Goal: Register for event/course

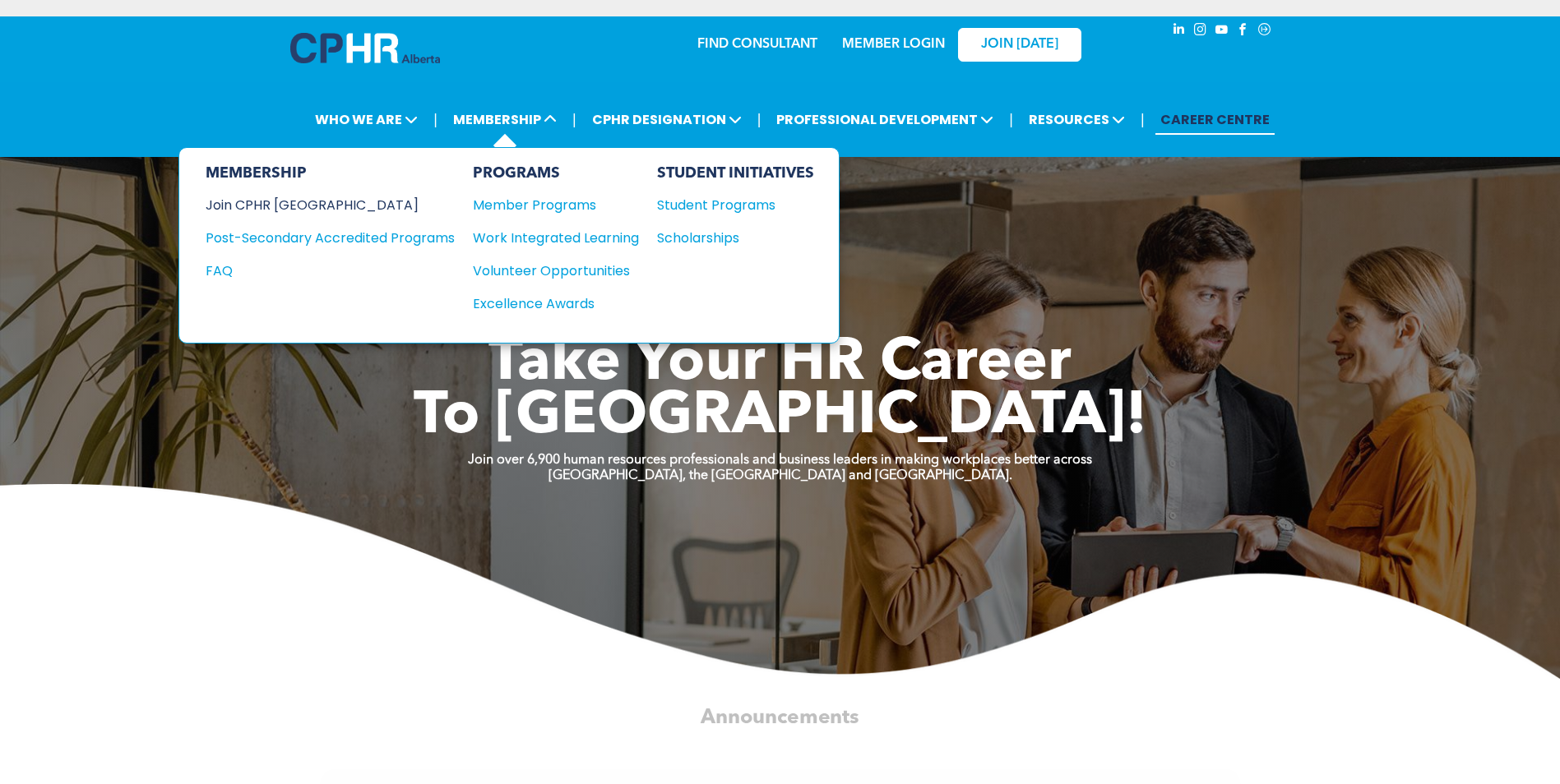
click at [255, 206] on div "Join CPHR [GEOGRAPHIC_DATA]" at bounding box center [318, 205] width 224 height 21
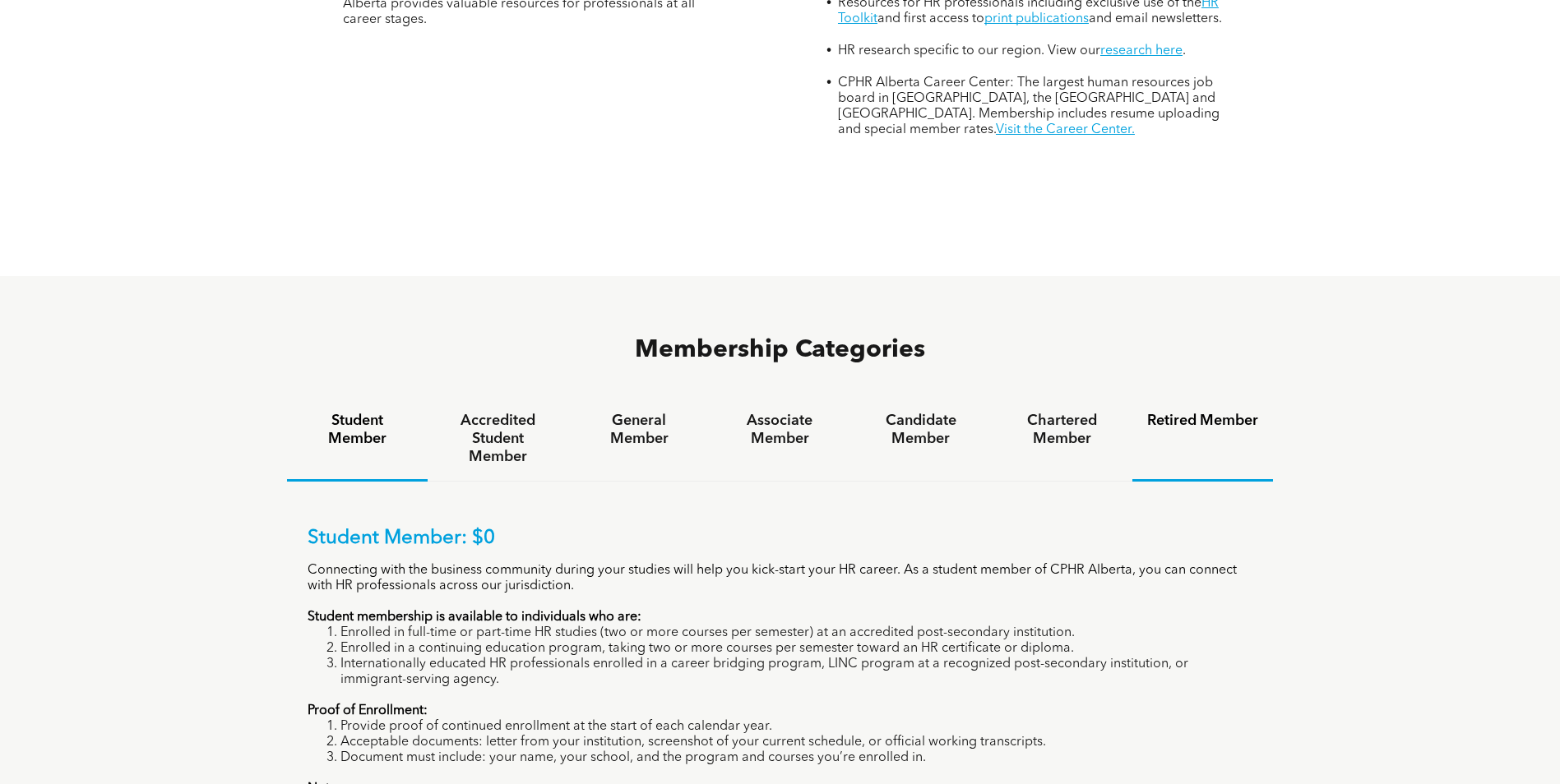
scroll to position [986, 0]
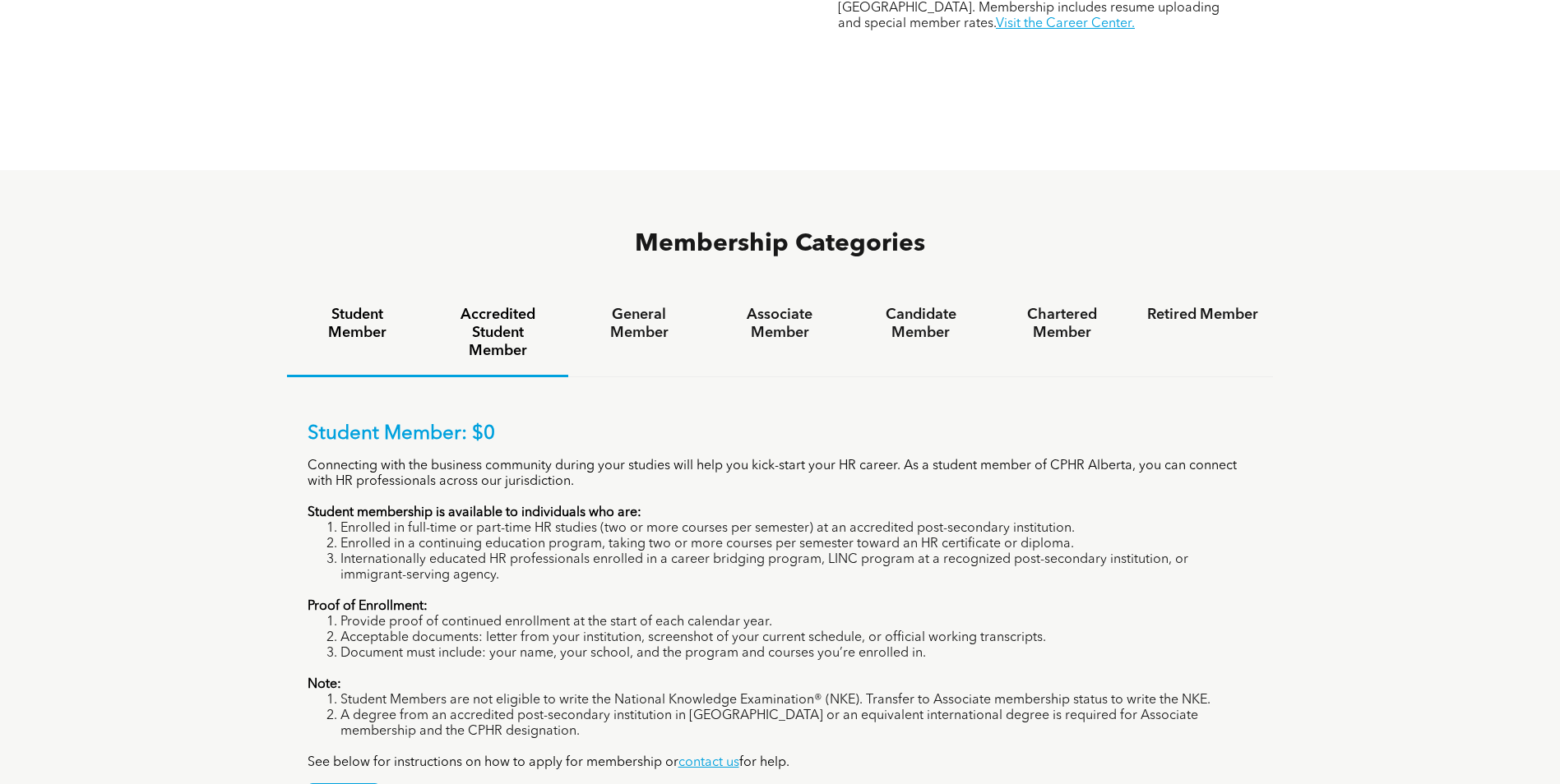
click at [502, 306] on h4 "Accredited Student Member" at bounding box center [497, 333] width 111 height 54
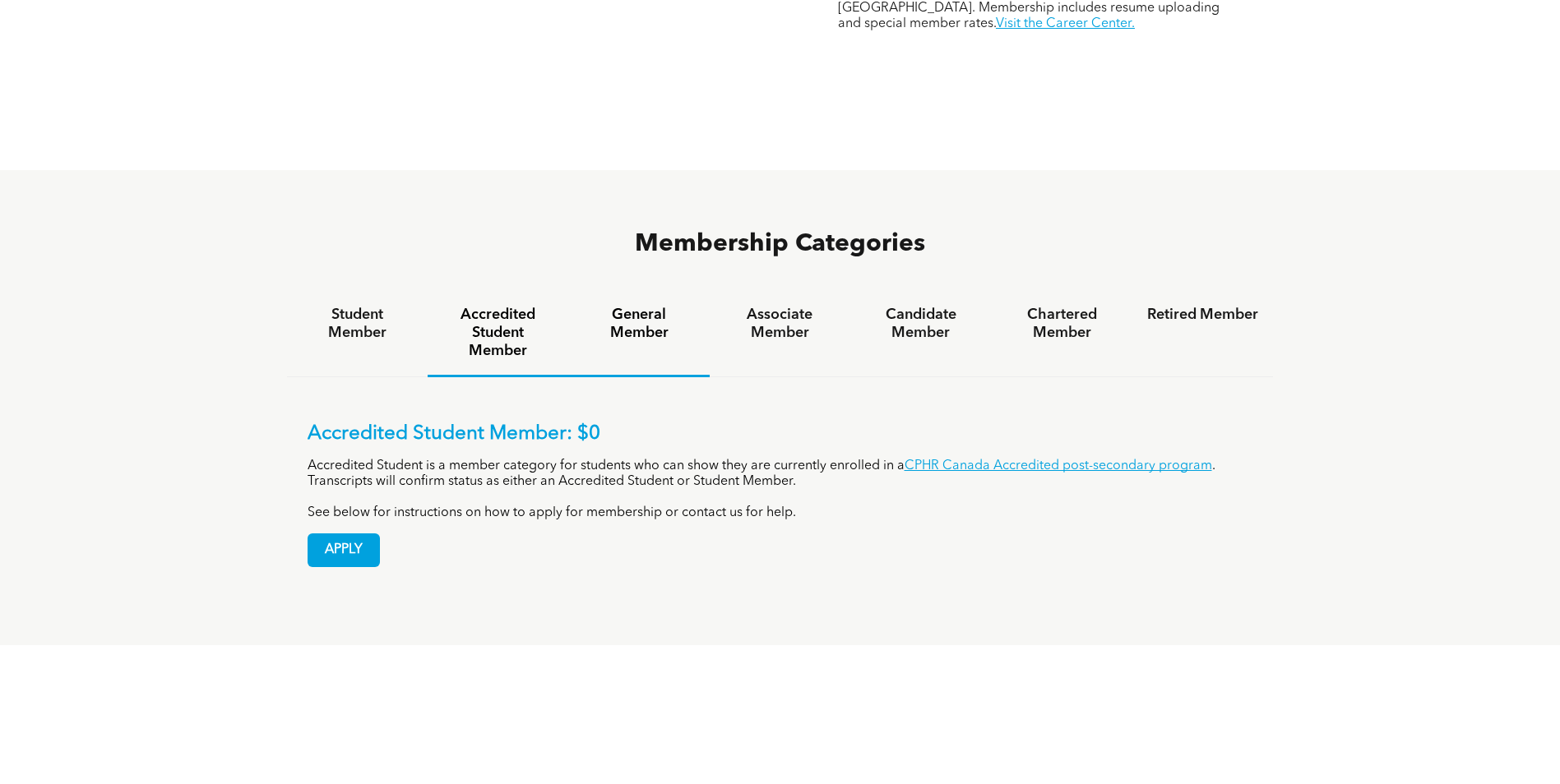
click at [633, 306] on h4 "General Member" at bounding box center [638, 323] width 111 height 36
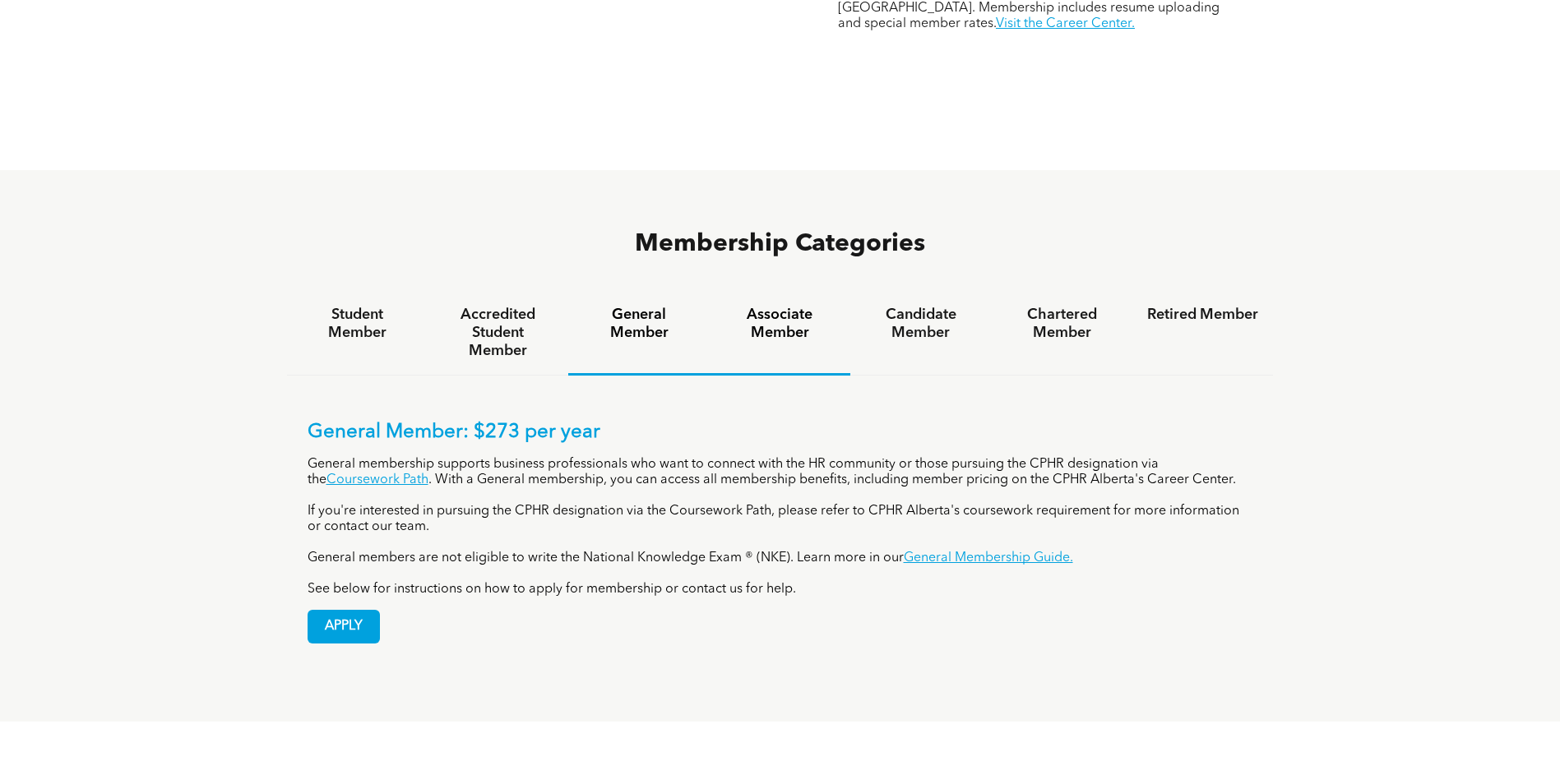
click at [784, 306] on h4 "Associate Member" at bounding box center [779, 323] width 111 height 36
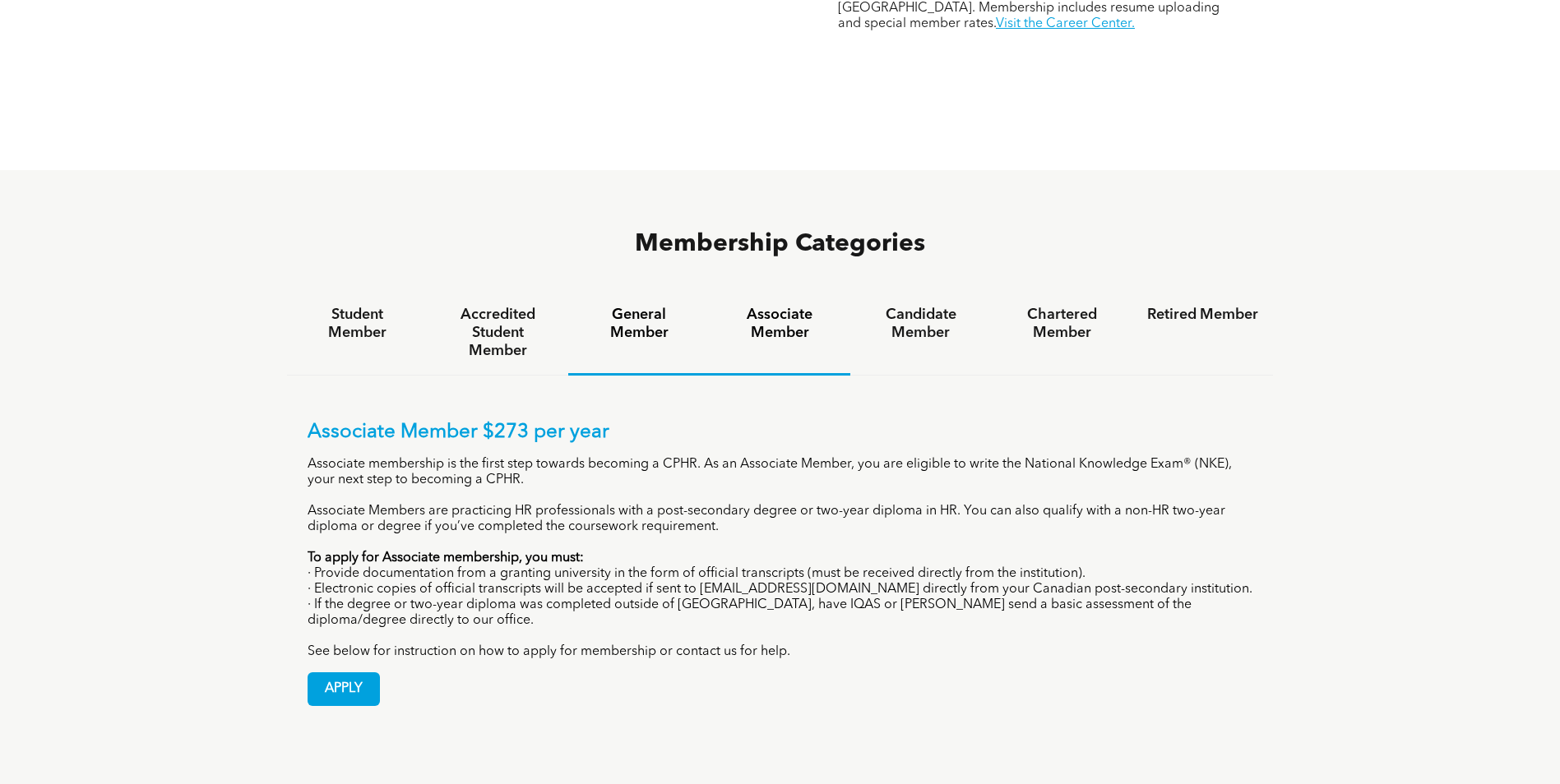
click at [626, 306] on h4 "General Member" at bounding box center [638, 323] width 111 height 36
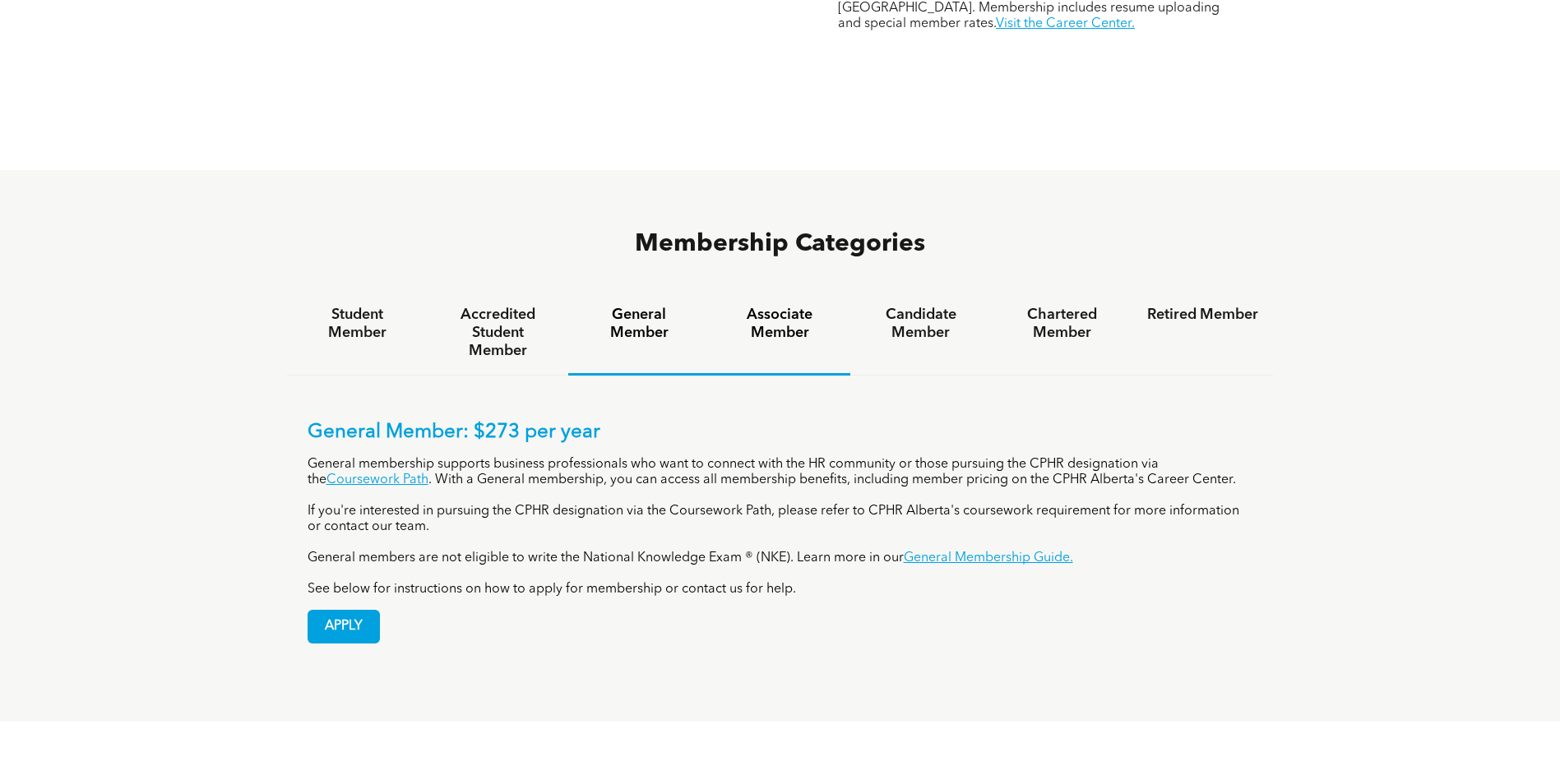
click at [755, 306] on h4 "Associate Member" at bounding box center [779, 323] width 111 height 36
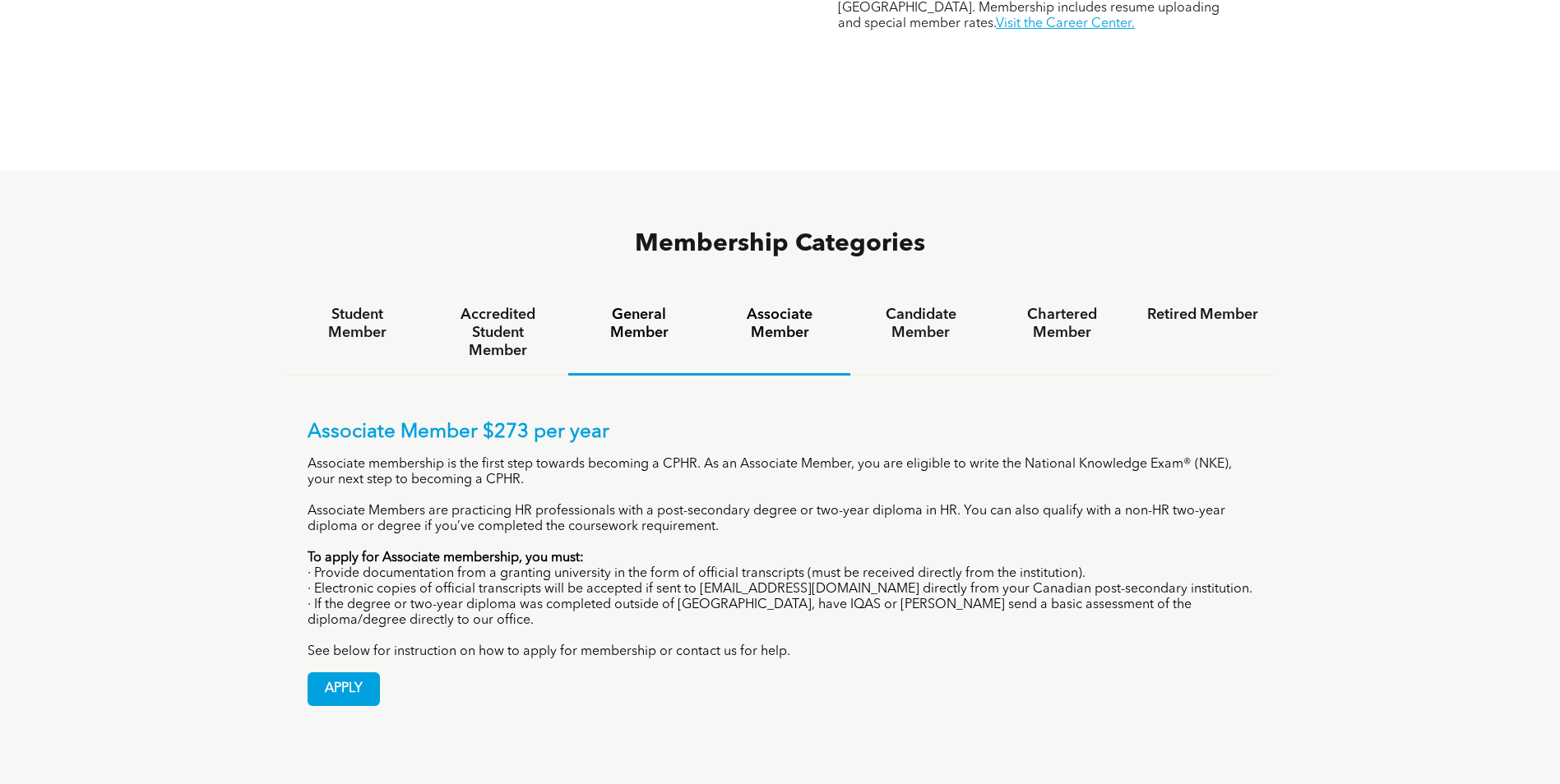
click at [596, 306] on h4 "General Member" at bounding box center [638, 323] width 111 height 36
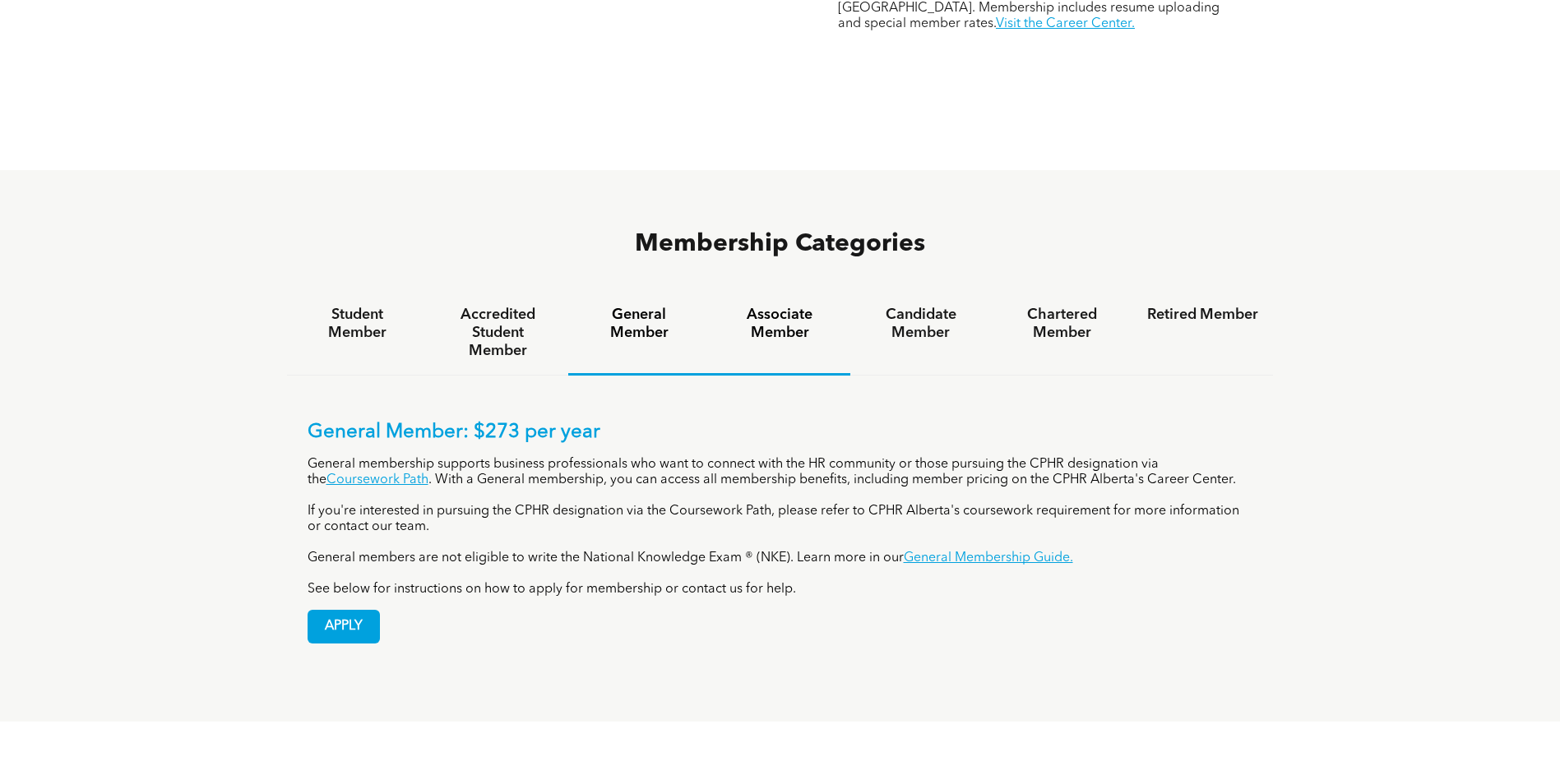
click at [813, 306] on h4 "Associate Member" at bounding box center [779, 323] width 111 height 36
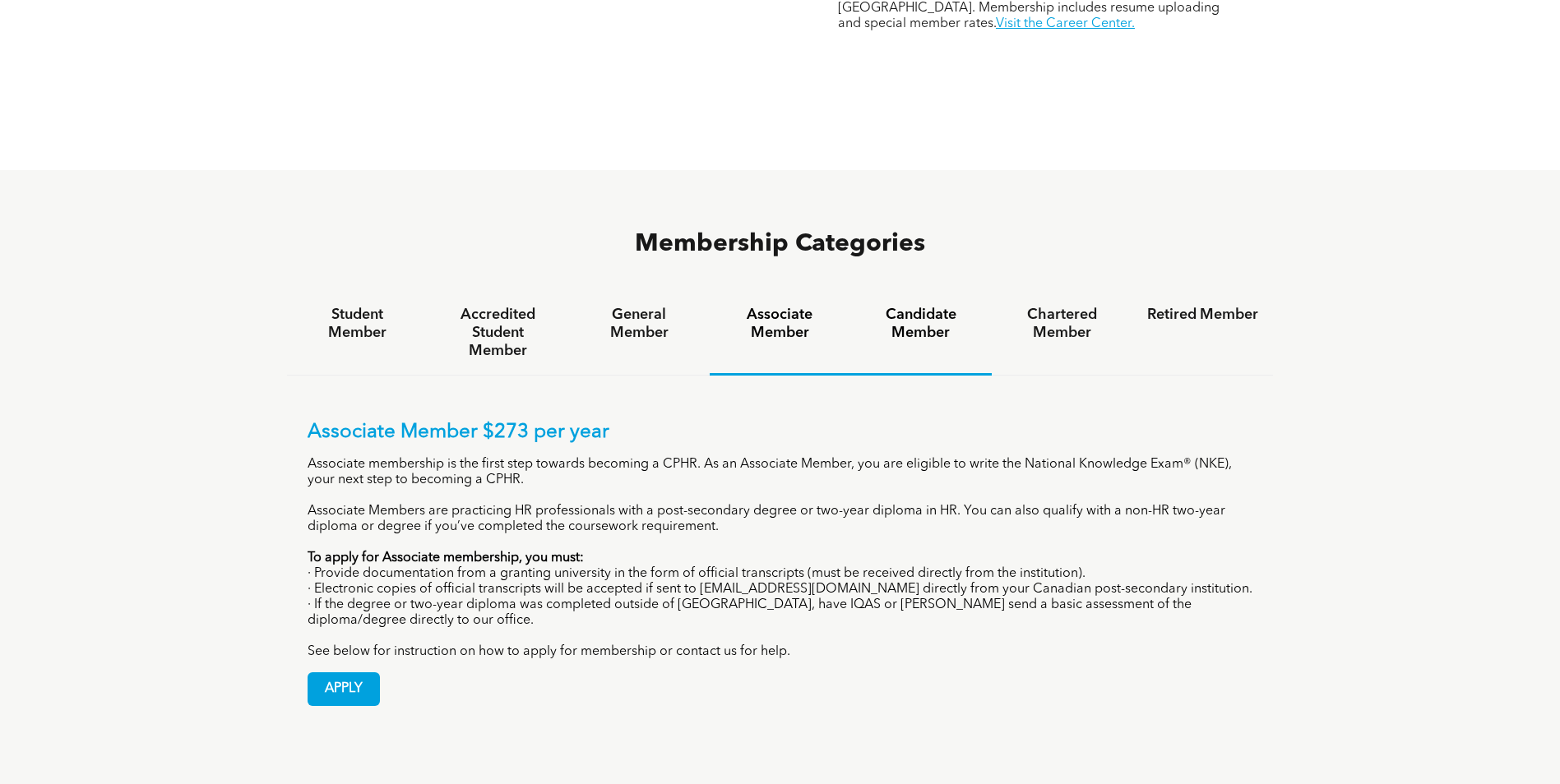
click at [935, 306] on h4 "Candidate Member" at bounding box center [920, 323] width 111 height 36
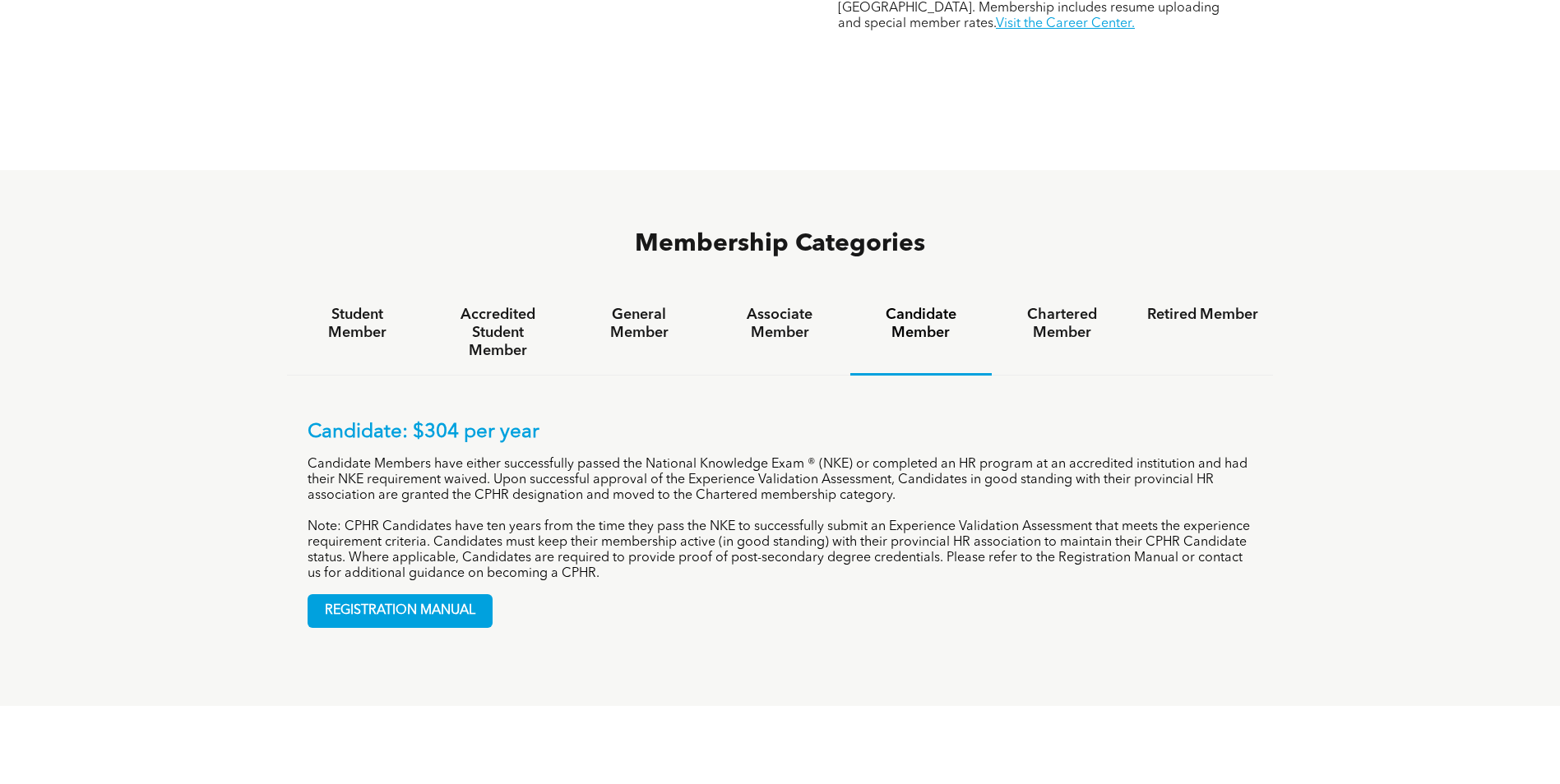
click at [990, 291] on div "Candidate Member" at bounding box center [920, 333] width 140 height 84
click at [1067, 306] on h4 "Chartered Member" at bounding box center [1062, 323] width 111 height 36
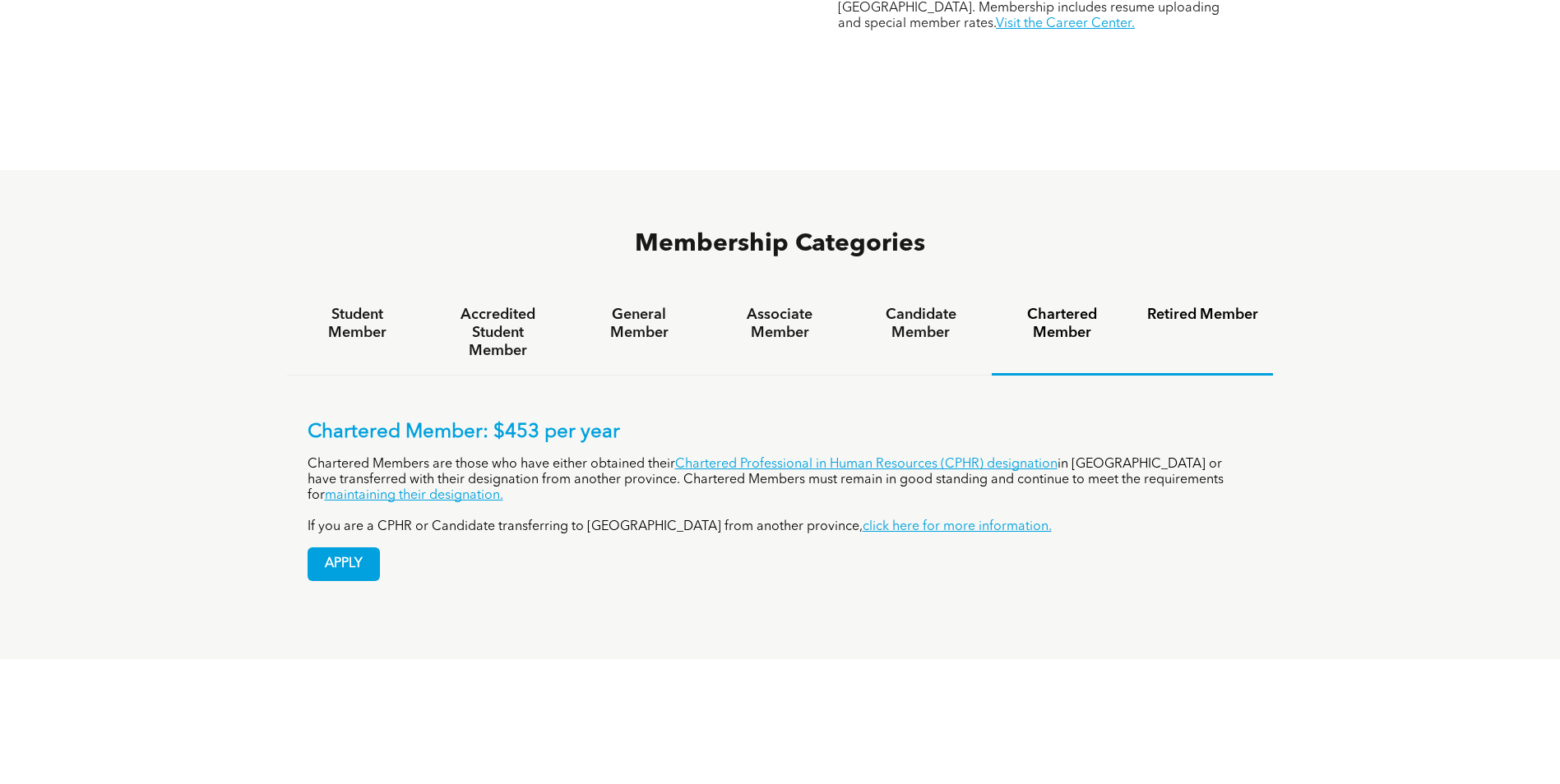
click at [1187, 306] on h4 "Retired Member" at bounding box center [1202, 315] width 111 height 18
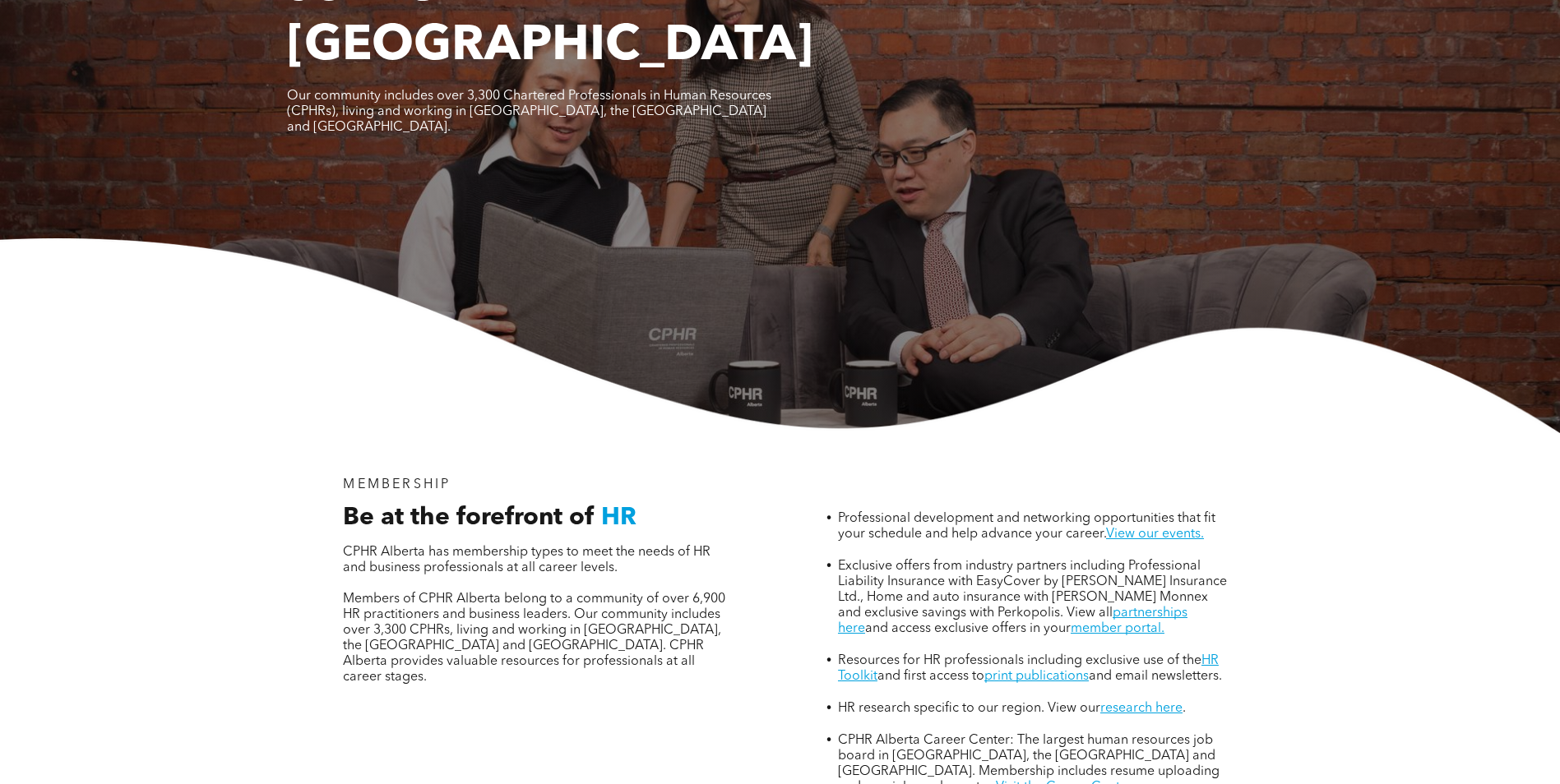
scroll to position [0, 0]
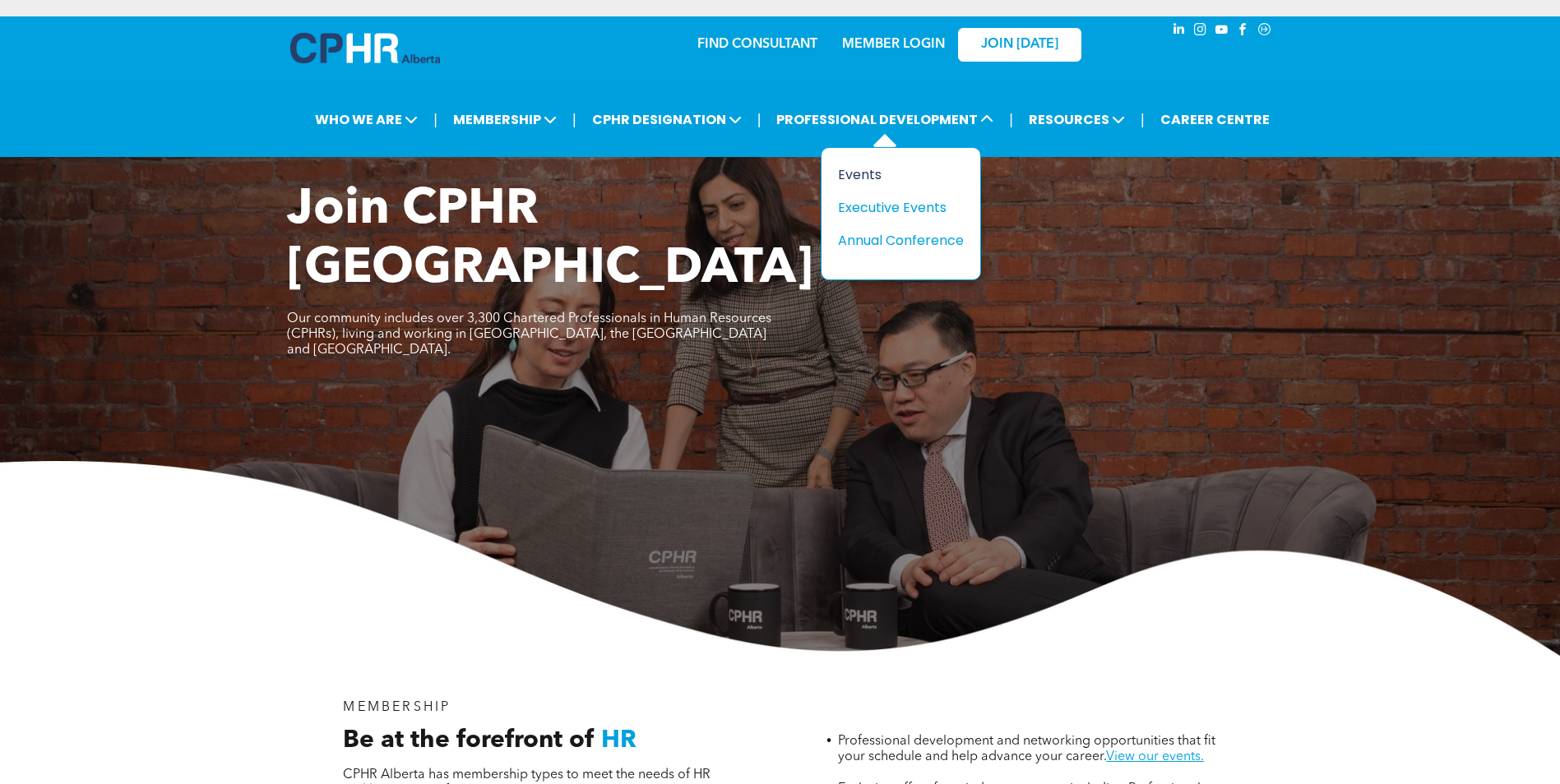
click at [870, 173] on div "Events" at bounding box center [895, 175] width 114 height 21
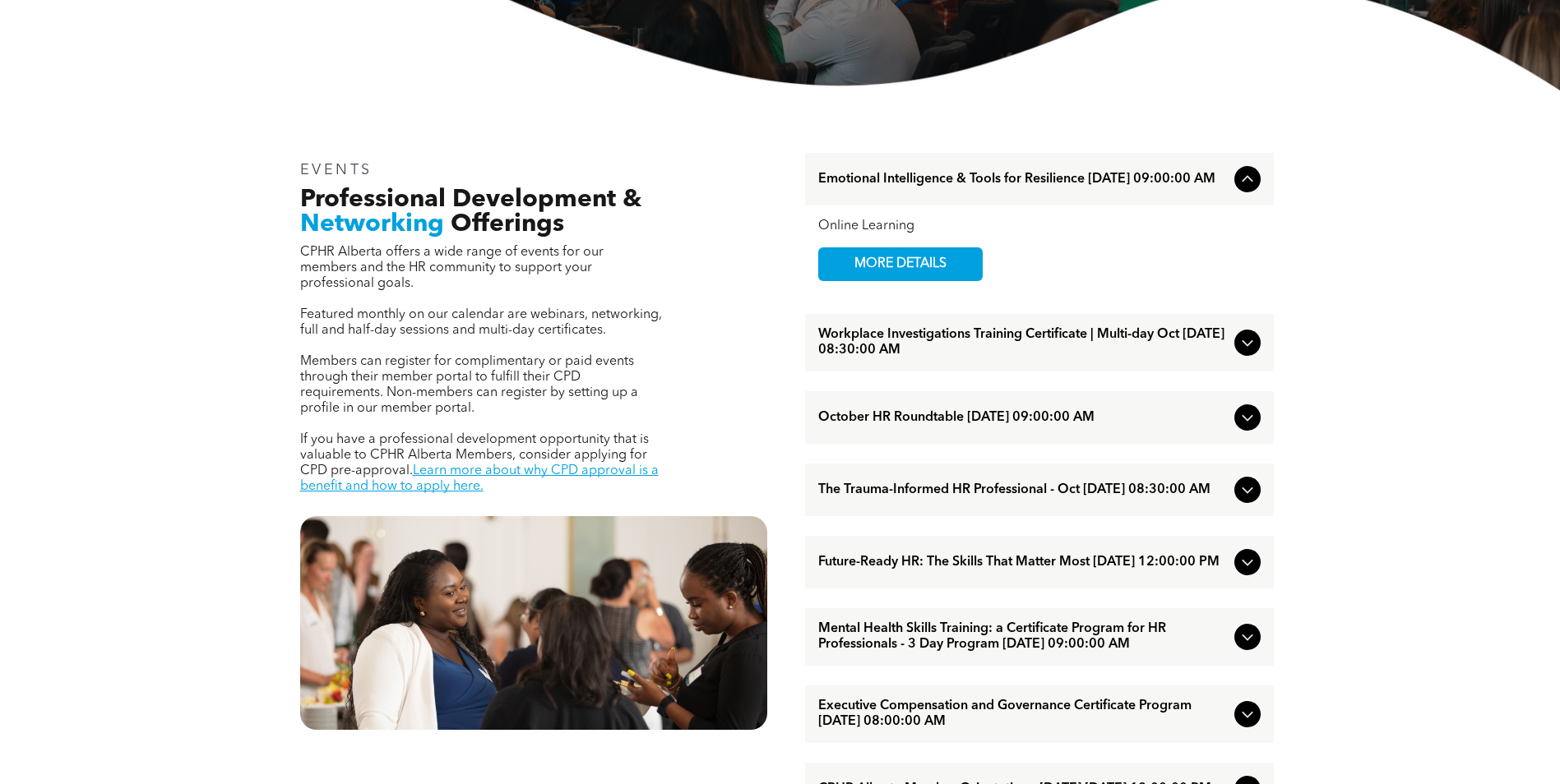
scroll to position [493, 0]
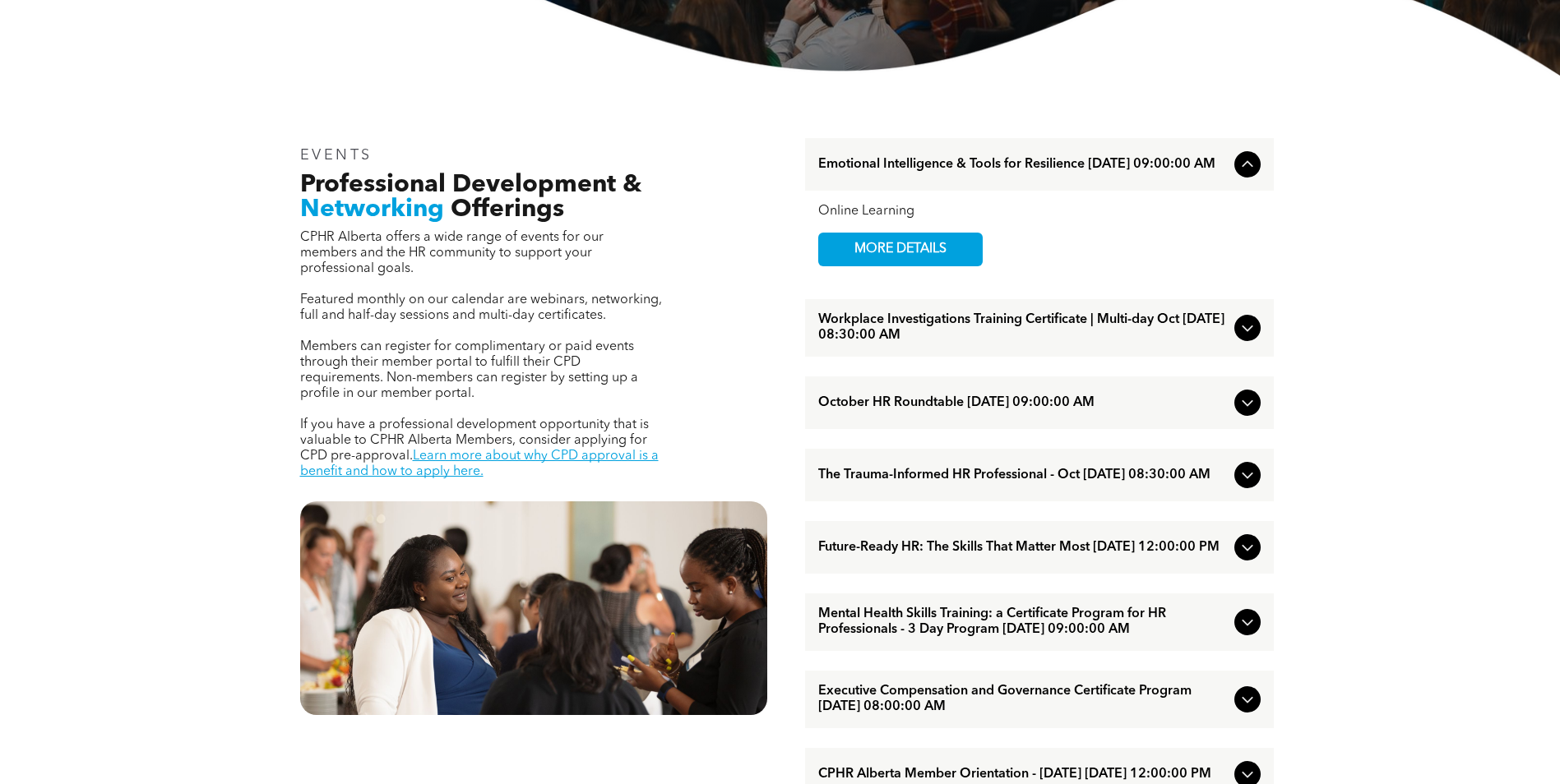
click at [1238, 346] on div "Workplace Investigations Training Certificate | Multi-day Oct [DATE] 08:30:00 AM" at bounding box center [1039, 328] width 469 height 58
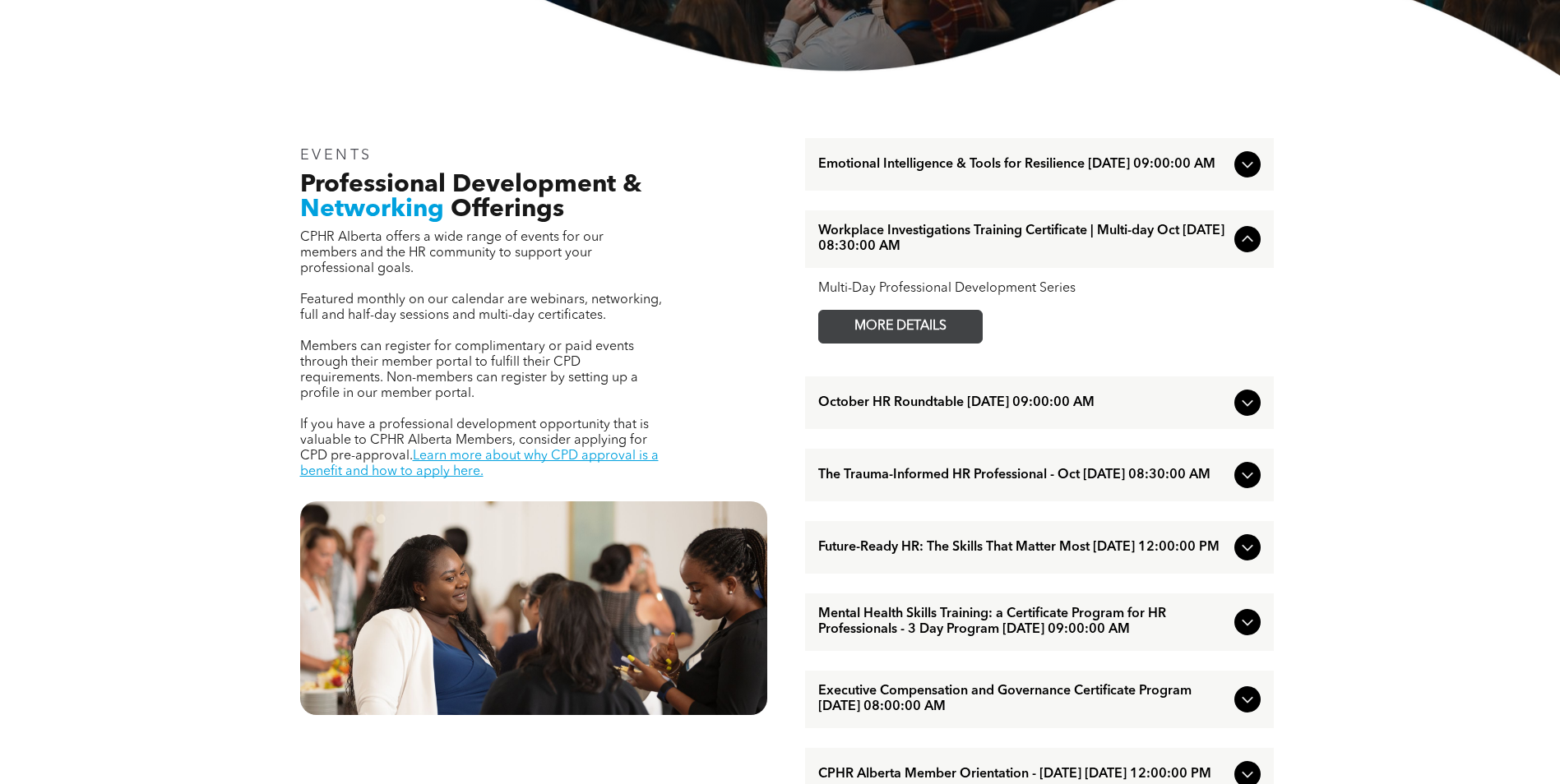
click at [893, 322] on span "MORE DETAILS" at bounding box center [900, 327] width 130 height 32
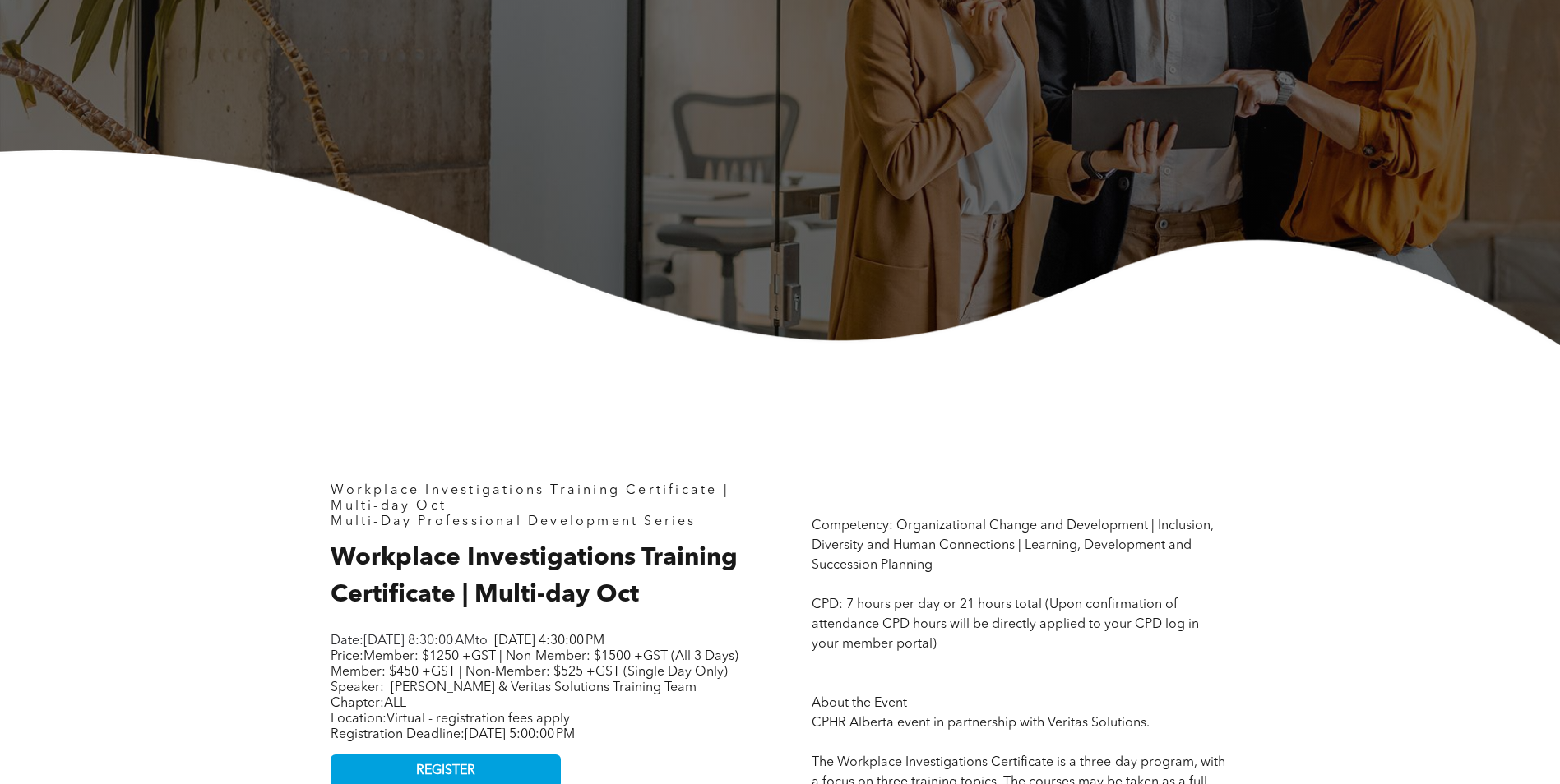
scroll to position [82, 0]
